Goal: Register for event/course

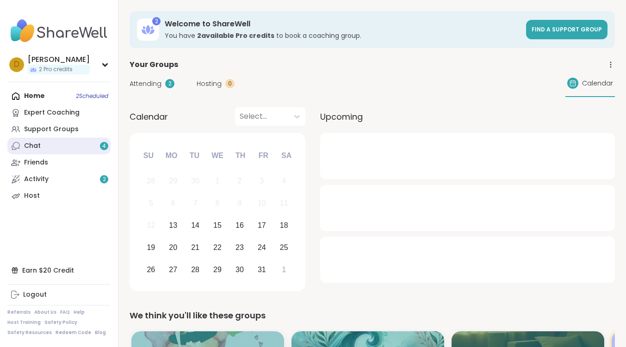
click at [68, 145] on link "Chat 4" at bounding box center [58, 146] width 103 height 17
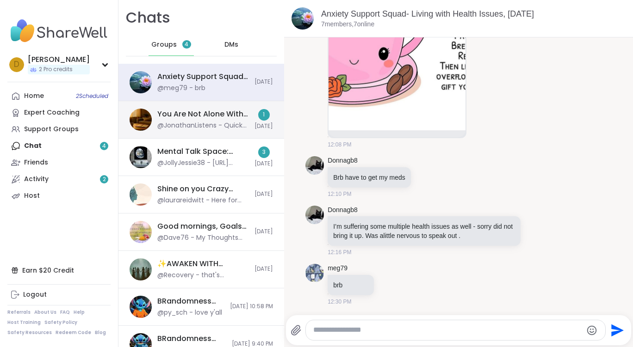
click at [179, 114] on div "You Are Not Alone With This™, [DATE]" at bounding box center [203, 114] width 92 height 10
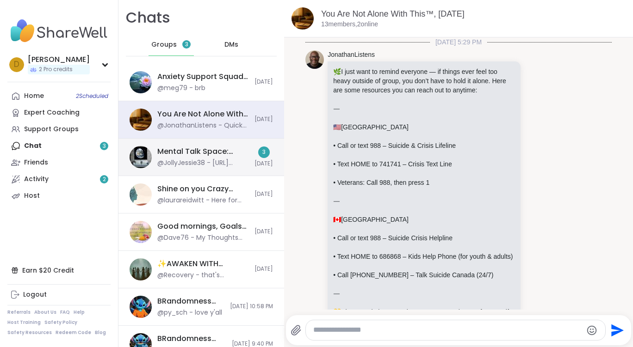
scroll to position [6903, 0]
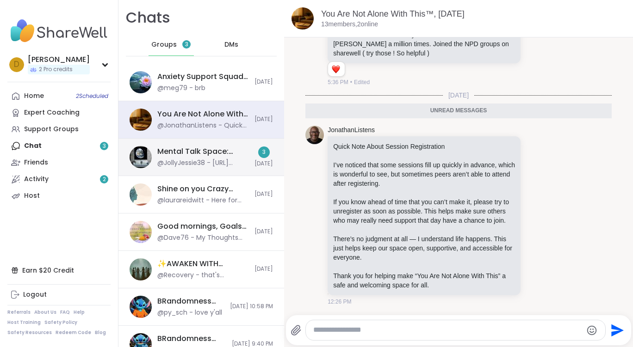
click at [202, 151] on div "Mental Talk Space: Supporting One Another, [DATE]" at bounding box center [203, 152] width 92 height 10
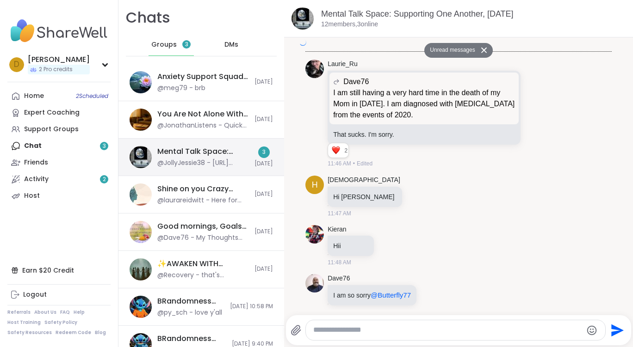
scroll to position [2357, 0]
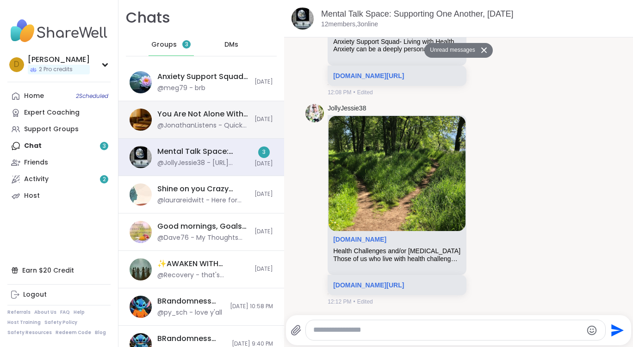
click at [207, 116] on div "You Are Not Alone With This™, [DATE]" at bounding box center [203, 114] width 92 height 10
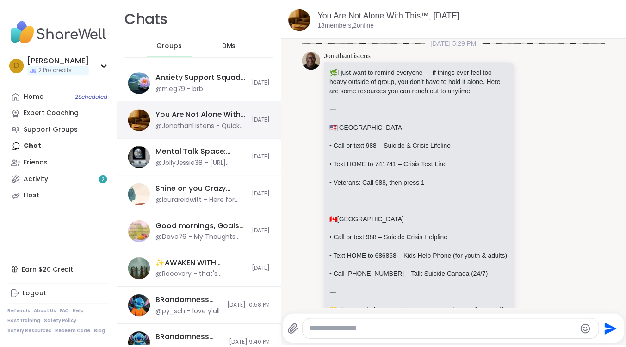
scroll to position [6881, 0]
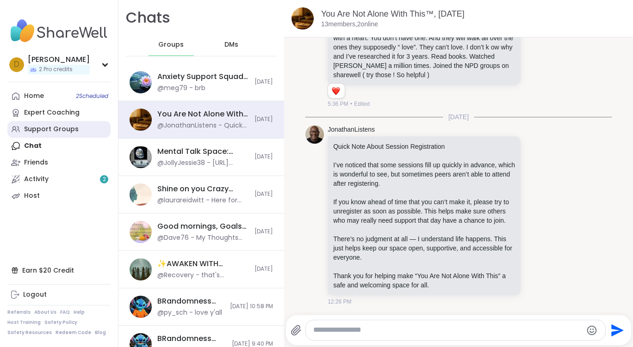
click at [46, 125] on div "Support Groups" at bounding box center [51, 129] width 55 height 9
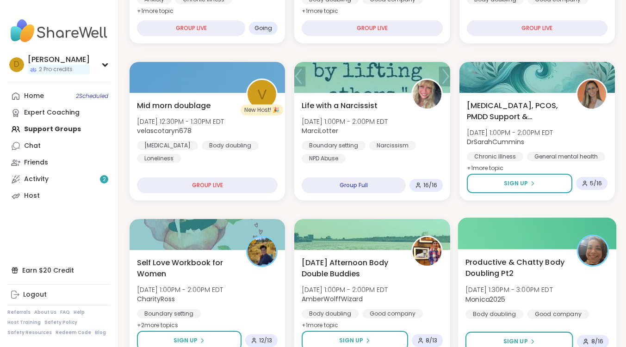
scroll to position [278, 0]
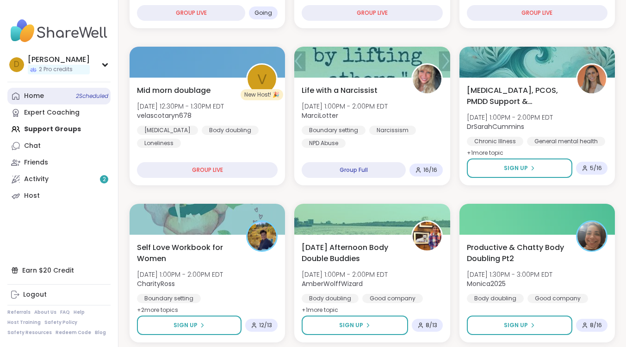
click at [40, 95] on div "Home 2 Scheduled" at bounding box center [34, 96] width 20 height 9
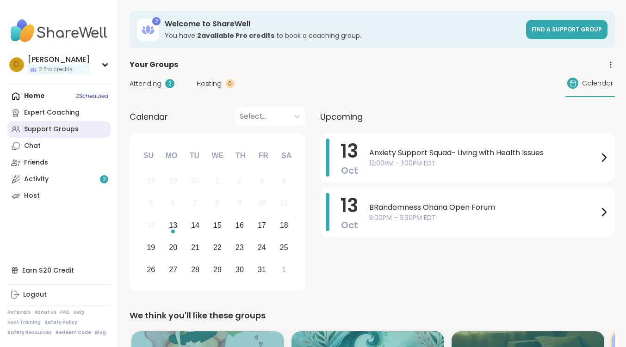
click at [42, 132] on div "Support Groups" at bounding box center [51, 129] width 55 height 9
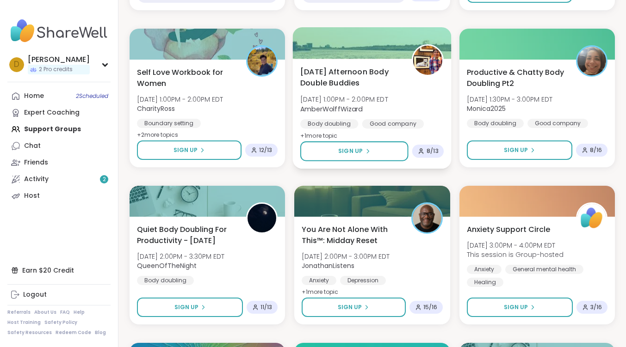
scroll to position [463, 0]
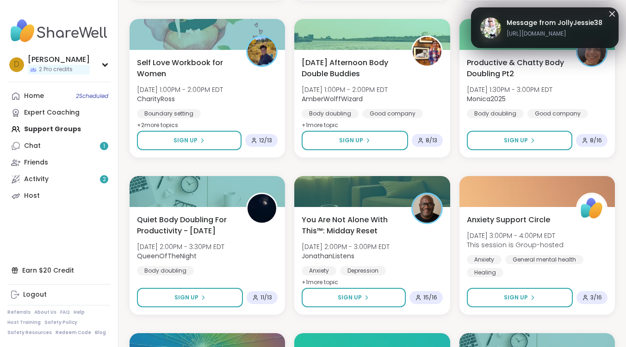
click at [611, 12] on icon at bounding box center [611, 13] width 11 height 11
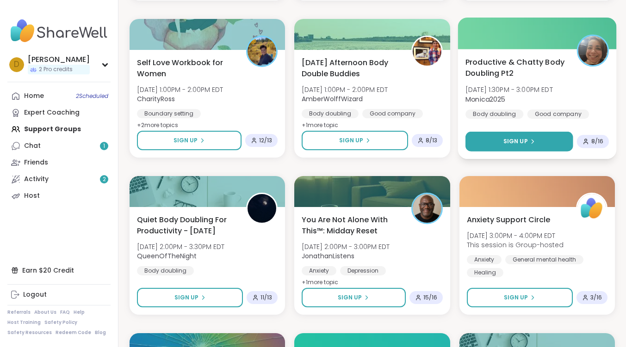
click at [520, 143] on span "Sign Up" at bounding box center [515, 141] width 25 height 8
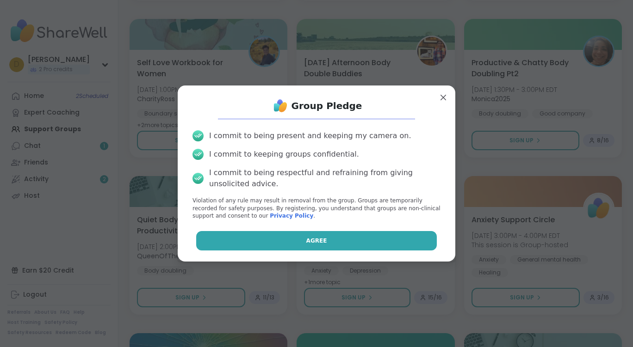
click at [325, 245] on button "Agree" at bounding box center [316, 240] width 241 height 19
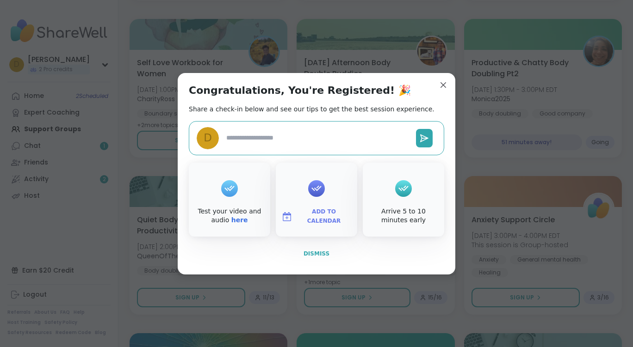
type textarea "*"
click at [328, 254] on button "Dismiss" at bounding box center [316, 253] width 255 height 19
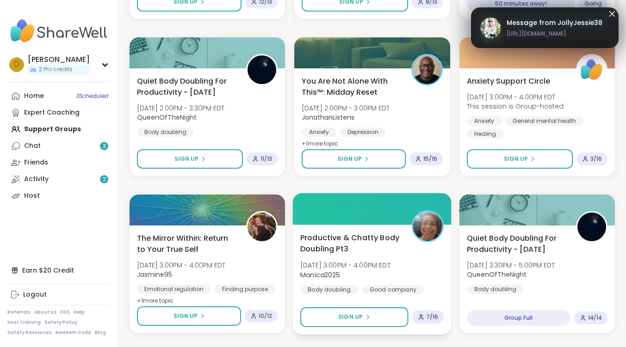
scroll to position [648, 0]
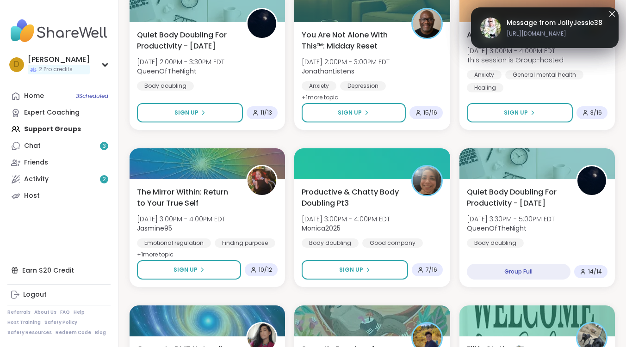
click at [612, 16] on icon at bounding box center [611, 13] width 11 height 11
click at [196, 193] on span "The Mirror Within: Return to Your True Self" at bounding box center [186, 197] width 101 height 23
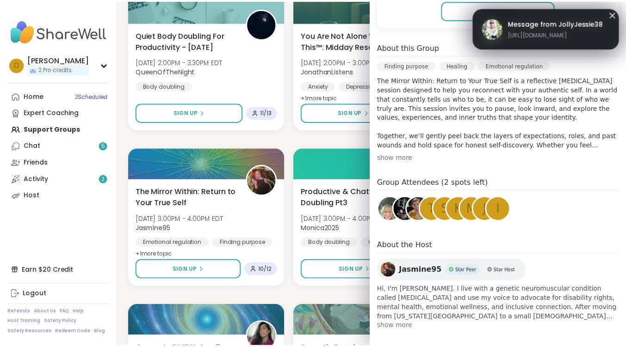
scroll to position [248, 0]
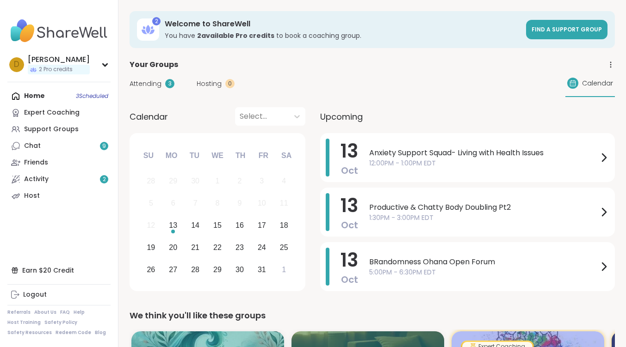
click at [50, 95] on div "Home 3 Scheduled Expert Coaching Support Groups Chat 9 Friends Activity 2 Host" at bounding box center [58, 146] width 103 height 117
click at [24, 93] on div "Home 3 Scheduled Expert Coaching Support Groups Chat 9 Friends Activity 2 Host" at bounding box center [58, 146] width 103 height 117
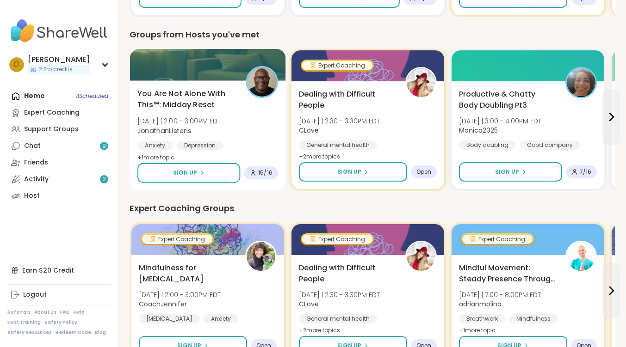
scroll to position [463, 0]
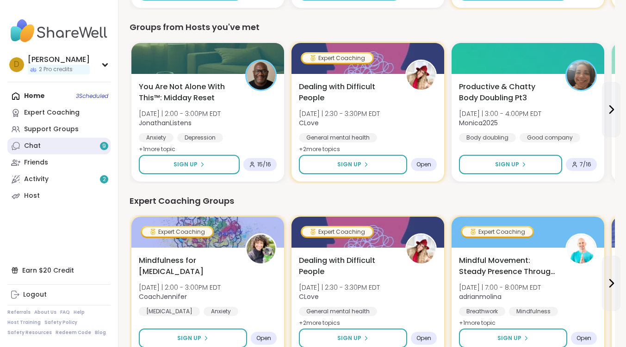
click at [81, 140] on link "Chat 9" at bounding box center [58, 146] width 103 height 17
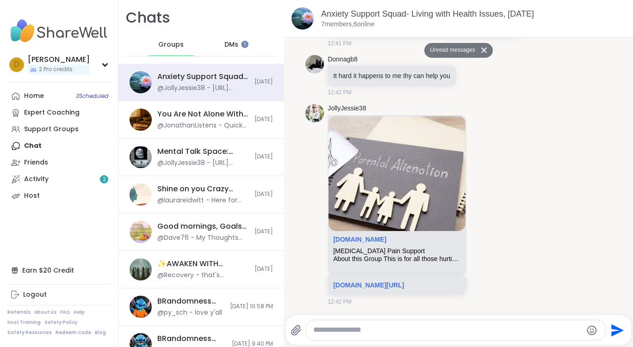
click at [237, 41] on div "DMs" at bounding box center [231, 45] width 45 height 22
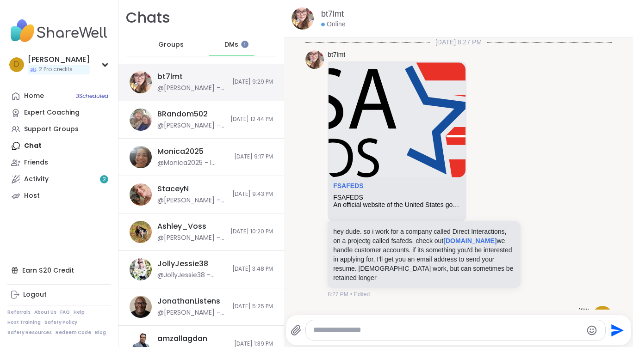
scroll to position [9016, 0]
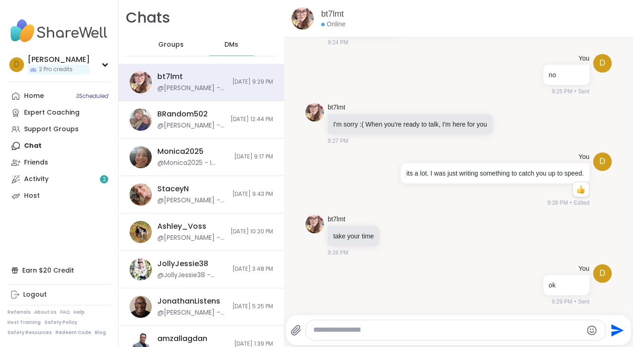
click at [159, 43] on span "Groups" at bounding box center [170, 44] width 25 height 9
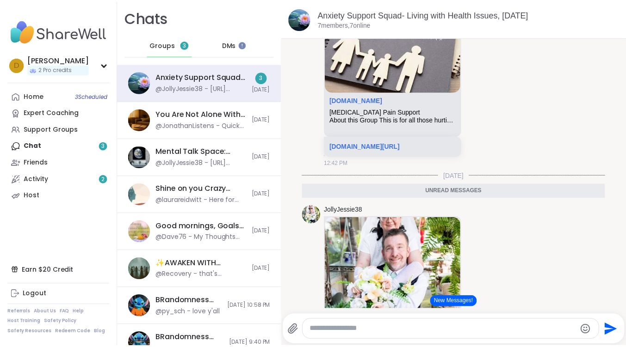
scroll to position [3877, 0]
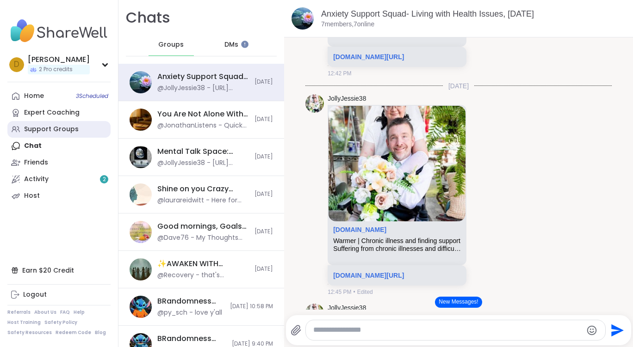
click at [52, 129] on div "Support Groups" at bounding box center [51, 129] width 55 height 9
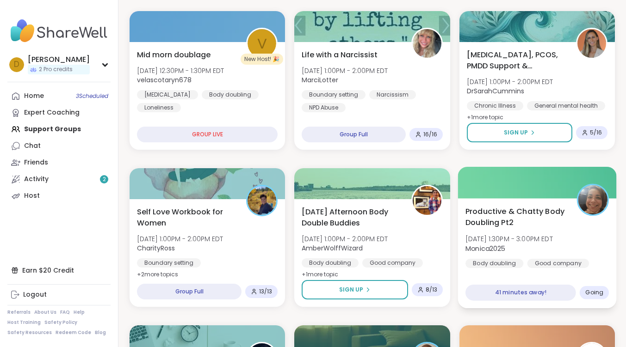
scroll to position [324, 0]
